Goal: Information Seeking & Learning: Learn about a topic

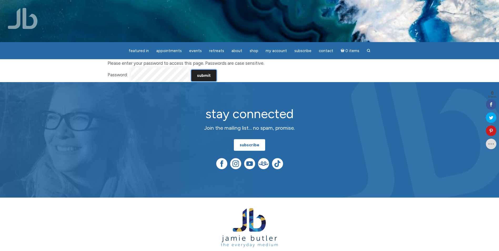
click at [211, 78] on input "Submit" at bounding box center [203, 76] width 25 height 12
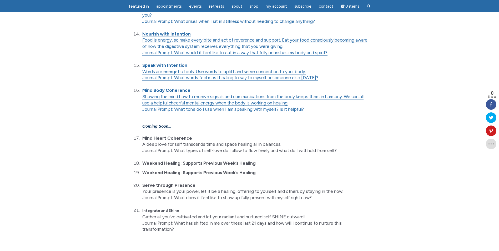
scroll to position [476, 0]
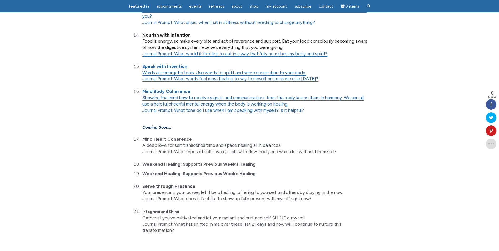
click at [178, 48] on link "Nourish with Intention Food is energy, so make every bite and act of reverence …" at bounding box center [254, 41] width 225 height 18
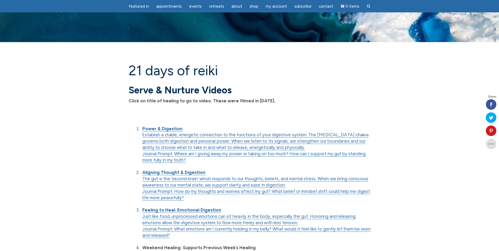
scroll to position [494, 0]
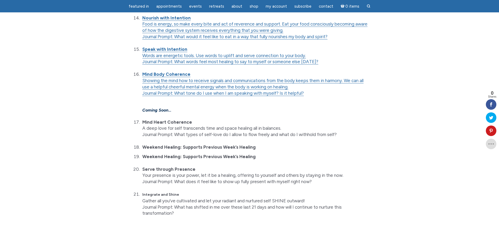
click at [157, 52] on li "Speak with Intention Words are energetic tools. Use words to uplift and serve c…" at bounding box center [256, 55] width 230 height 19
click at [164, 55] on link "Speak with Intention Words are energetic tools. Use words to uplift and serve c…" at bounding box center [224, 53] width 164 height 12
